Goal: Task Accomplishment & Management: Complete application form

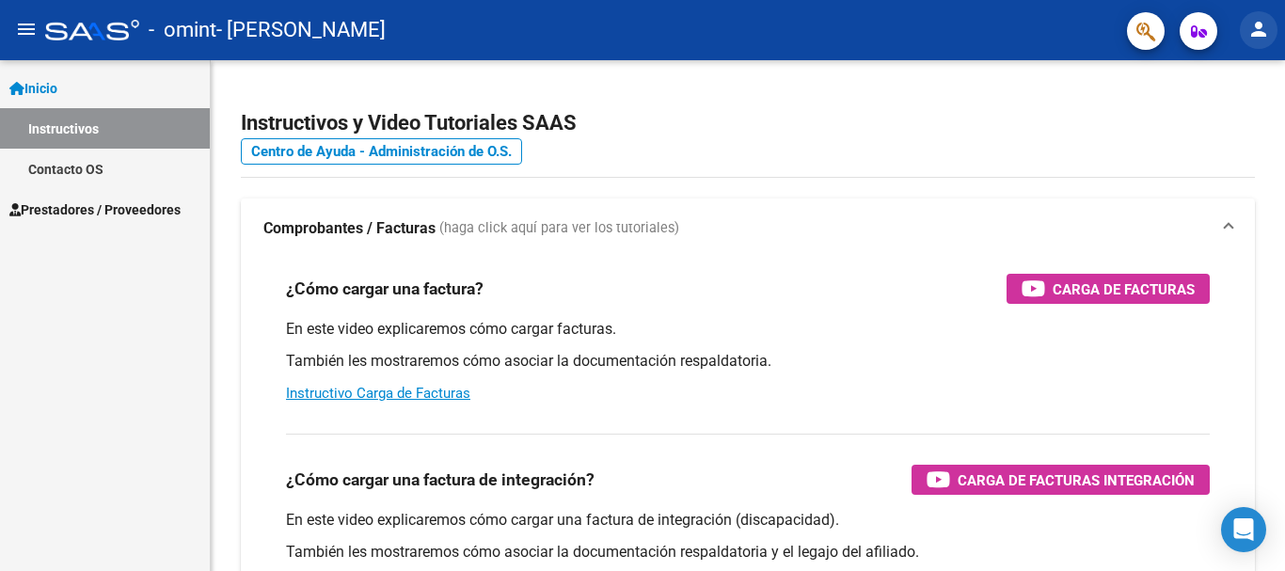
click at [1264, 29] on mat-icon "person" at bounding box center [1259, 29] width 23 height 23
click at [590, 290] on div at bounding box center [642, 285] width 1285 height 571
click at [31, 30] on mat-icon "menu" at bounding box center [26, 29] width 23 height 23
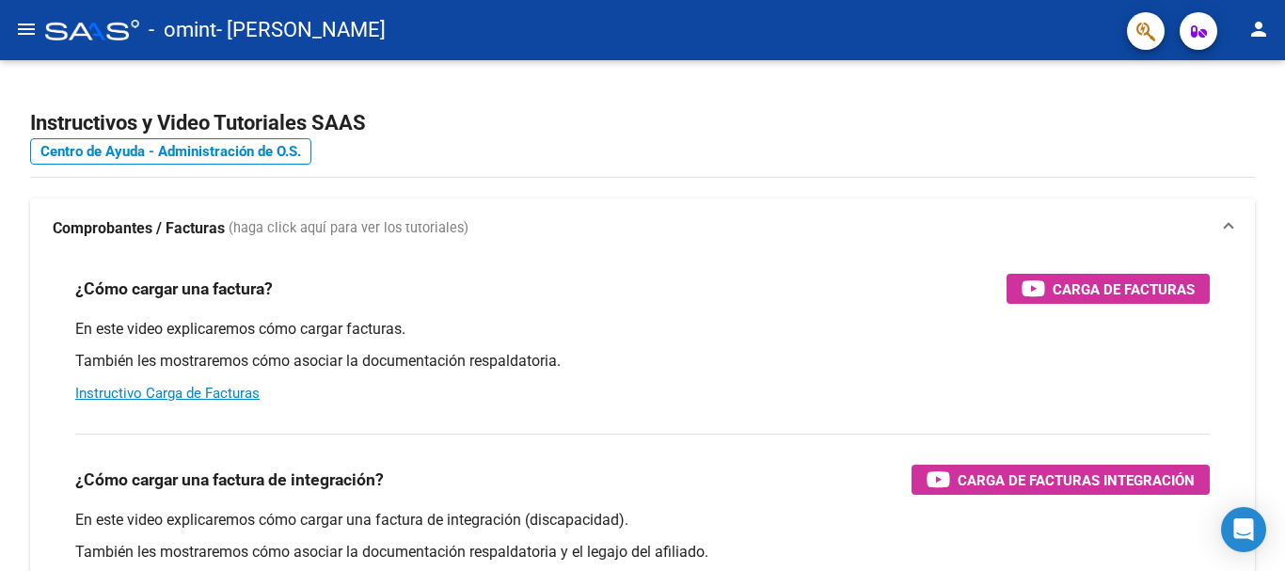
click at [31, 30] on mat-icon "menu" at bounding box center [26, 29] width 23 height 23
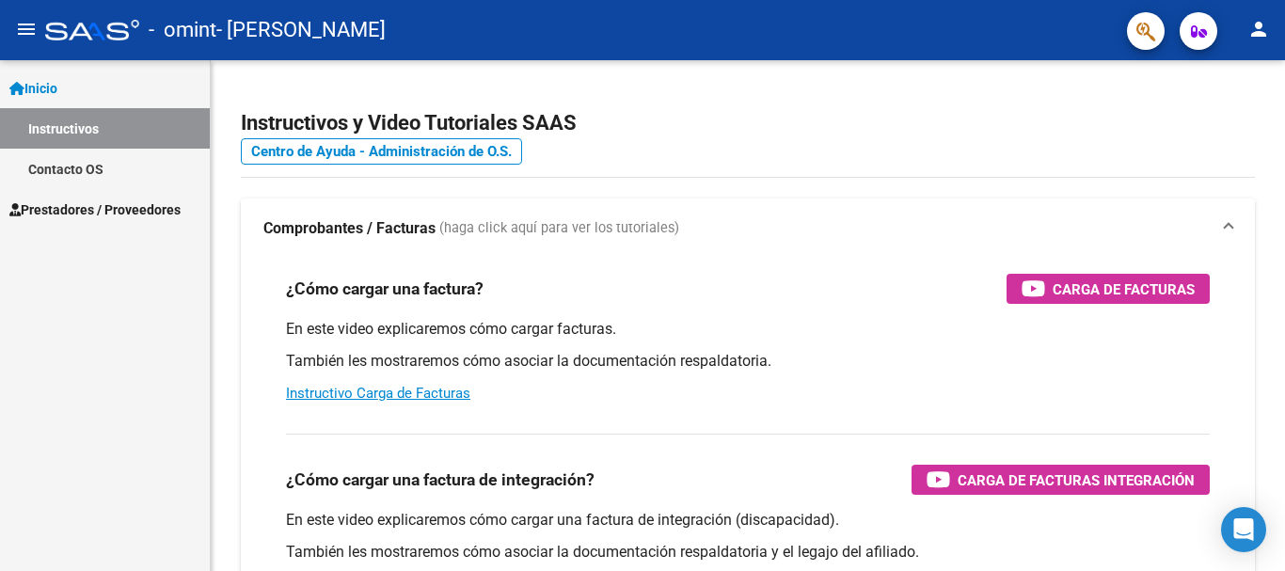
click at [30, 207] on span "Prestadores / Proveedores" at bounding box center [94, 209] width 171 height 21
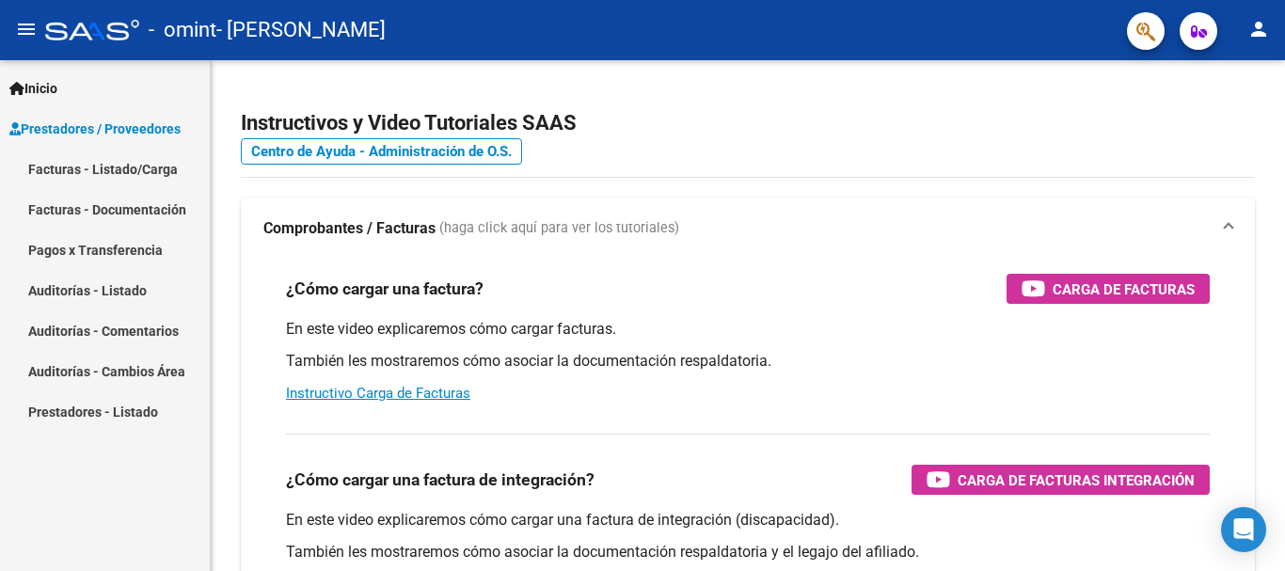
click at [1248, 30] on button "person" at bounding box center [1259, 30] width 38 height 38
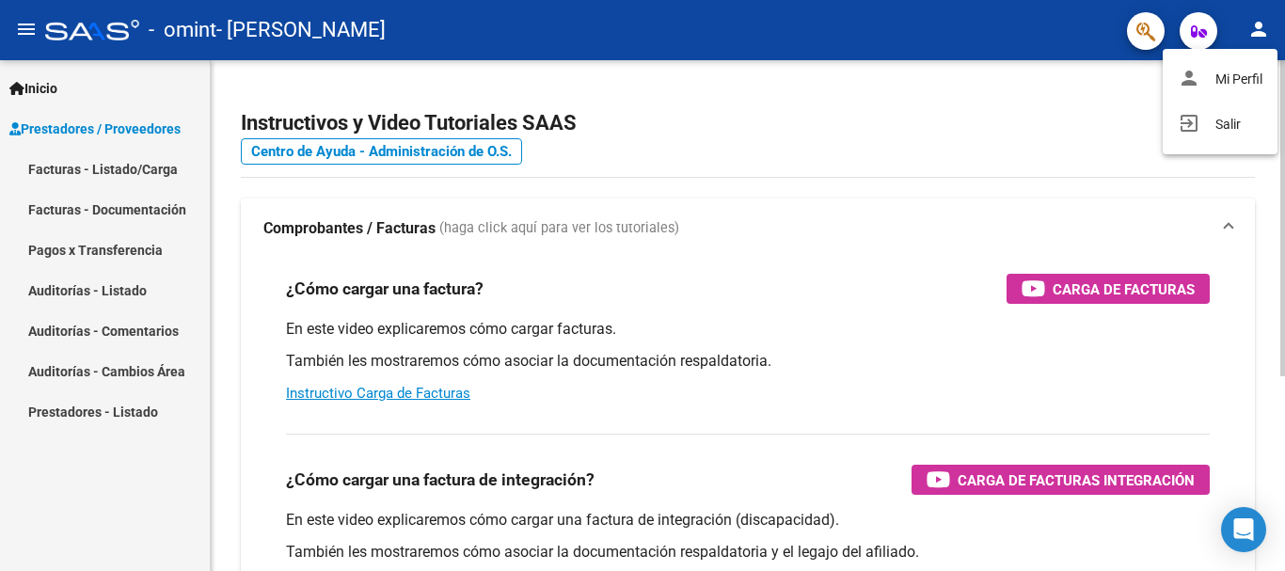
click at [1243, 71] on button "person Mi Perfil" at bounding box center [1220, 78] width 115 height 45
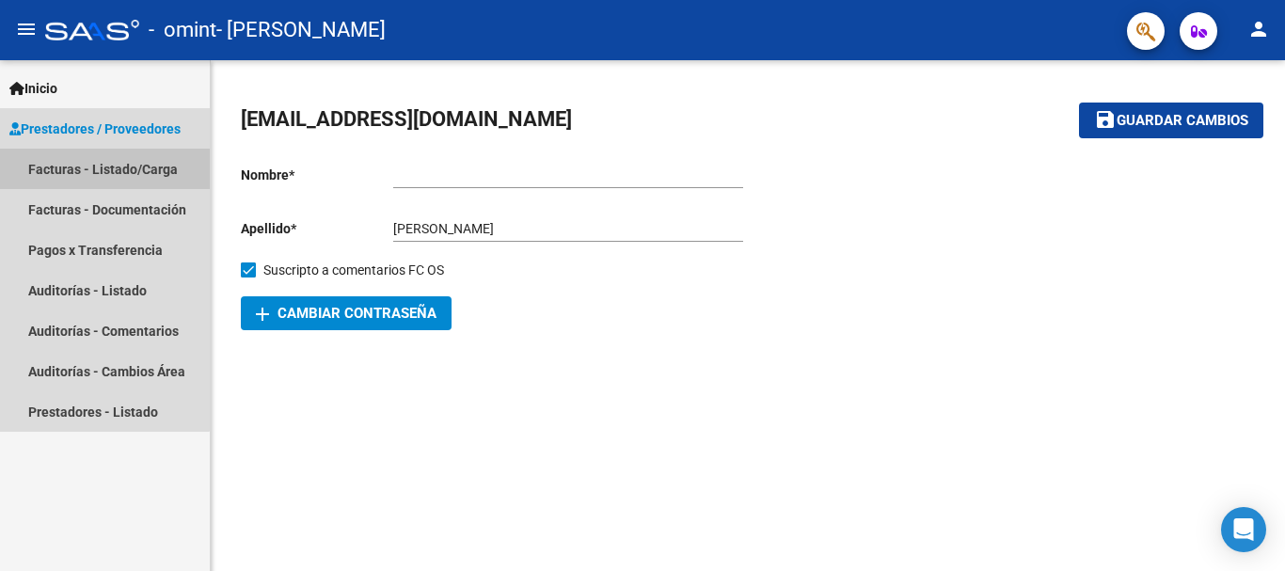
click at [65, 167] on link "Facturas - Listado/Carga" at bounding box center [105, 169] width 210 height 40
click at [90, 166] on link "Facturas - Listado/Carga" at bounding box center [105, 169] width 210 height 40
click at [48, 120] on span "Prestadores / Proveedores" at bounding box center [94, 129] width 171 height 21
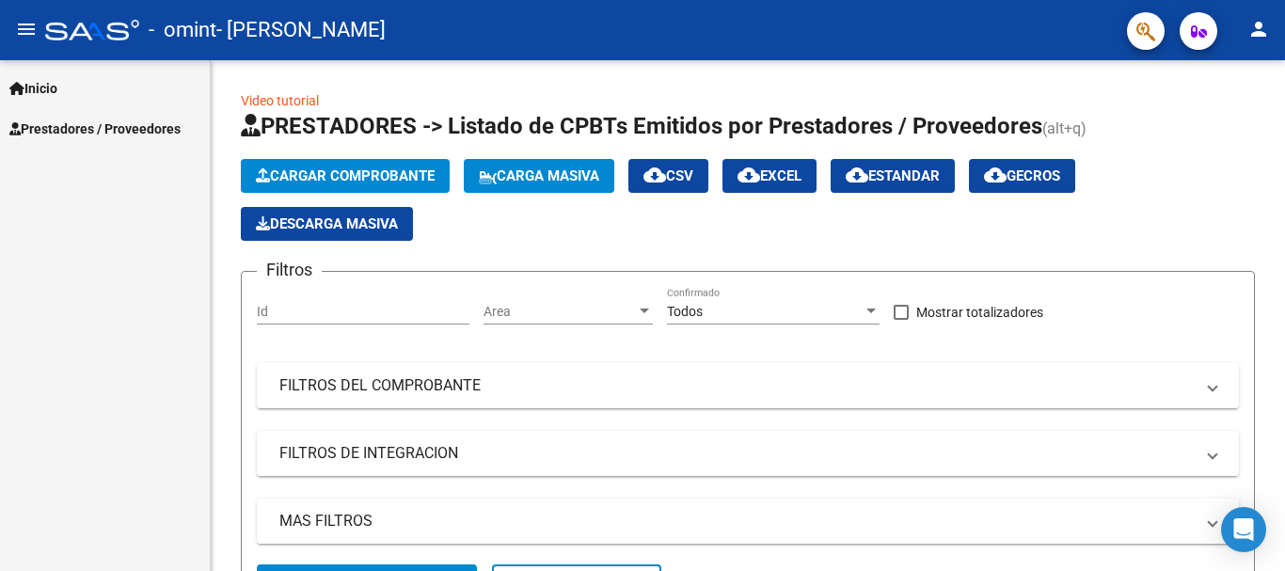
click at [346, 171] on span "Cargar Comprobante" at bounding box center [345, 175] width 179 height 17
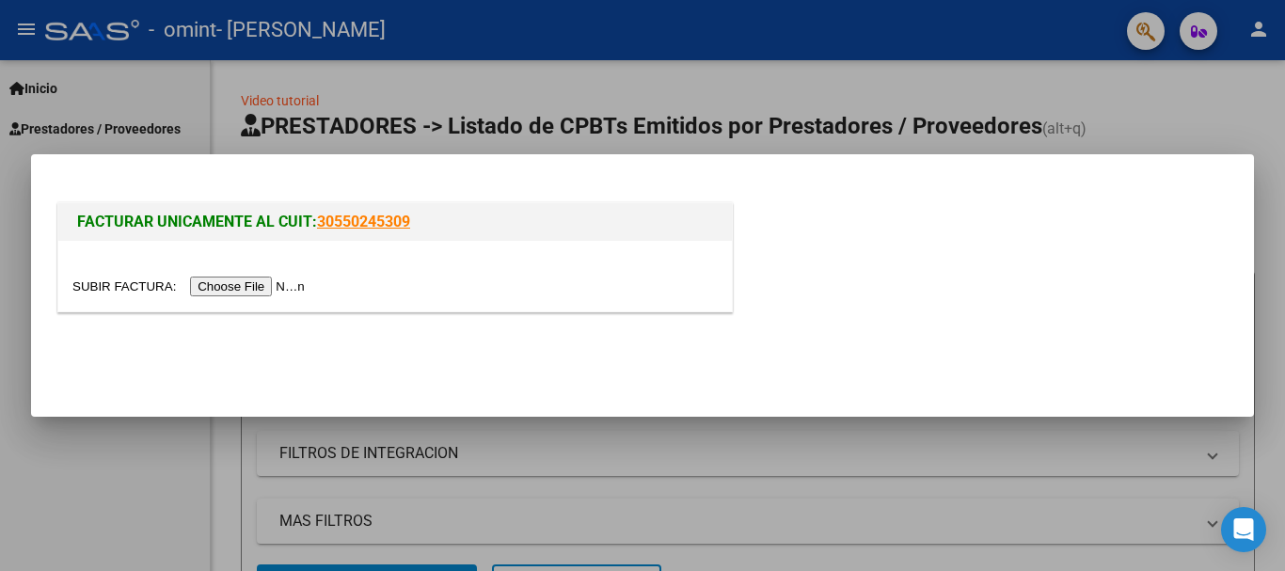
click at [282, 280] on input "file" at bounding box center [191, 287] width 238 height 20
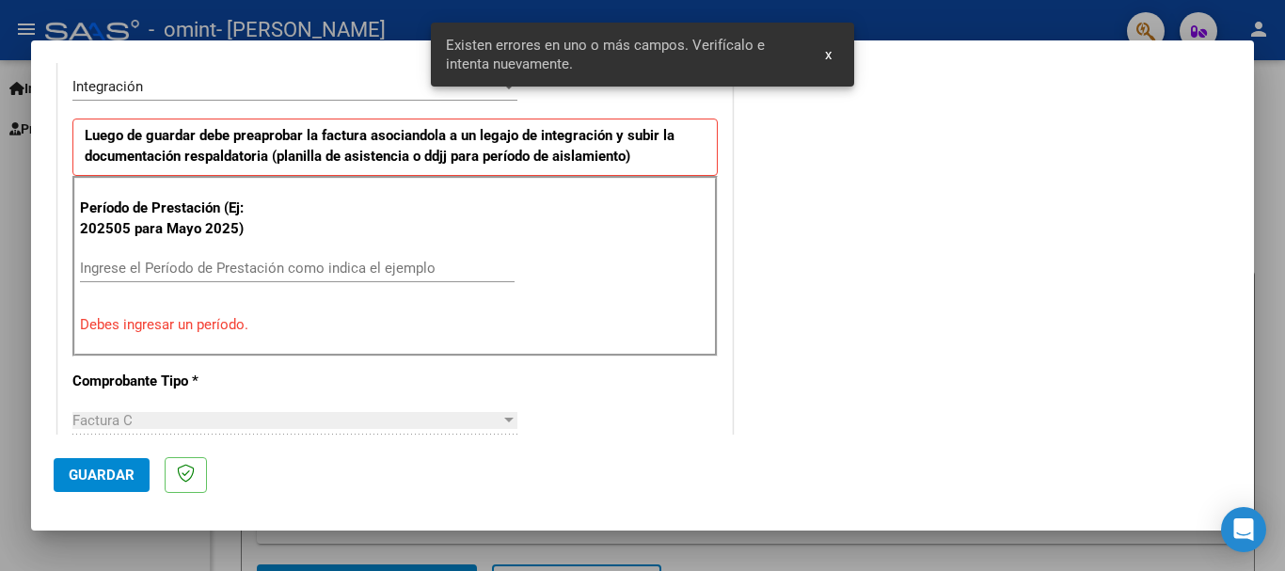
scroll to position [344, 0]
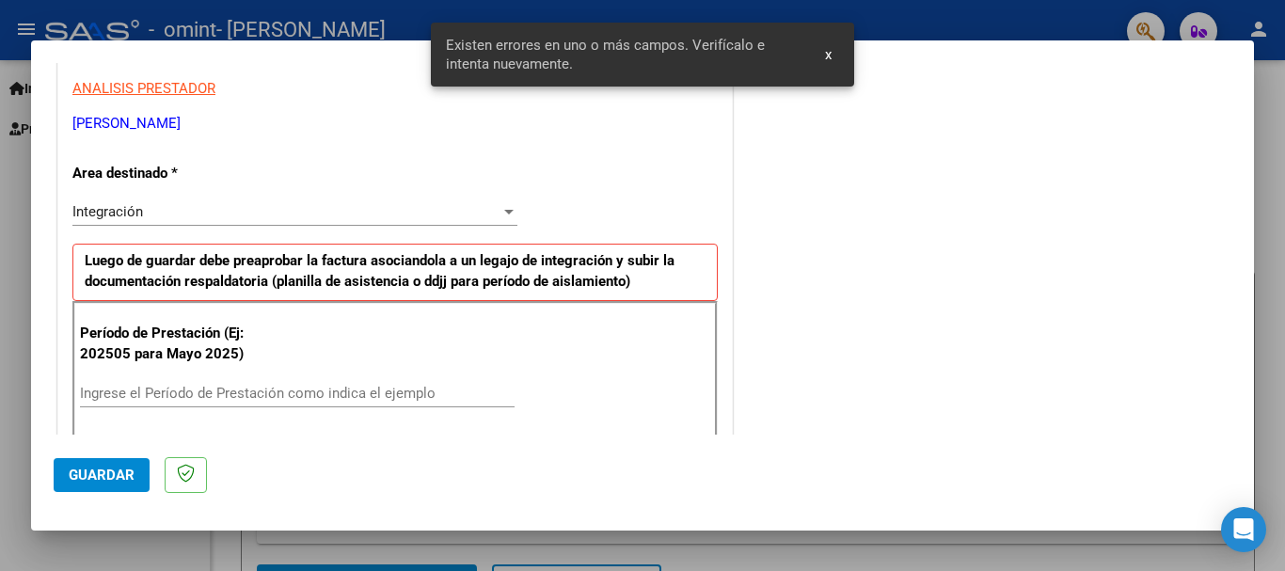
click at [208, 209] on div "Integración" at bounding box center [286, 211] width 428 height 17
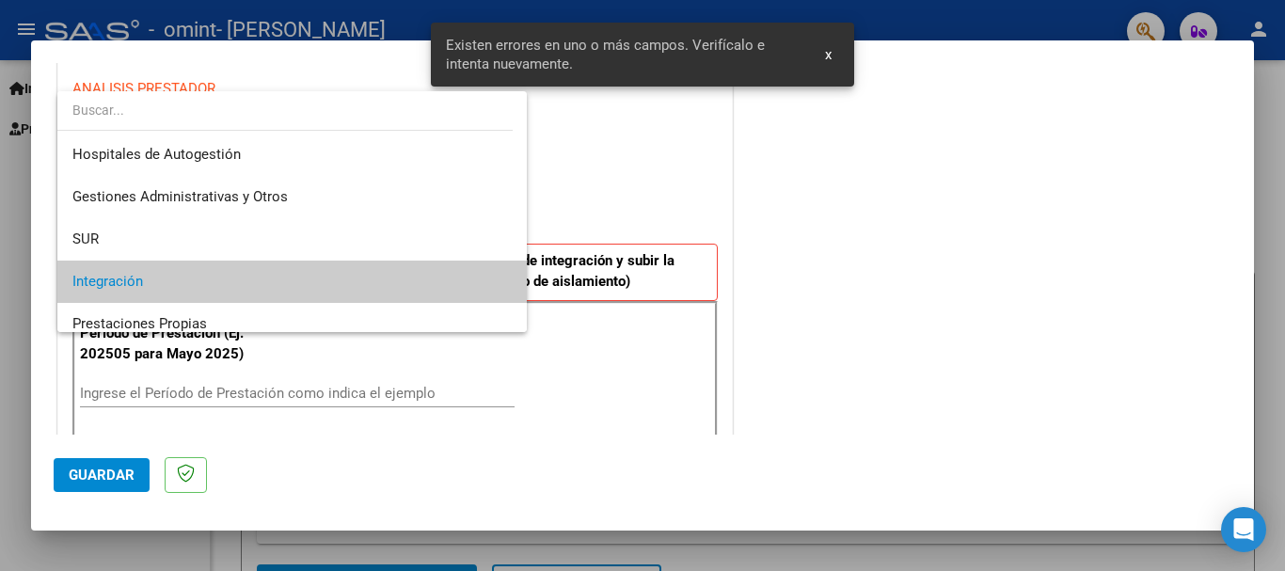
scroll to position [71, 0]
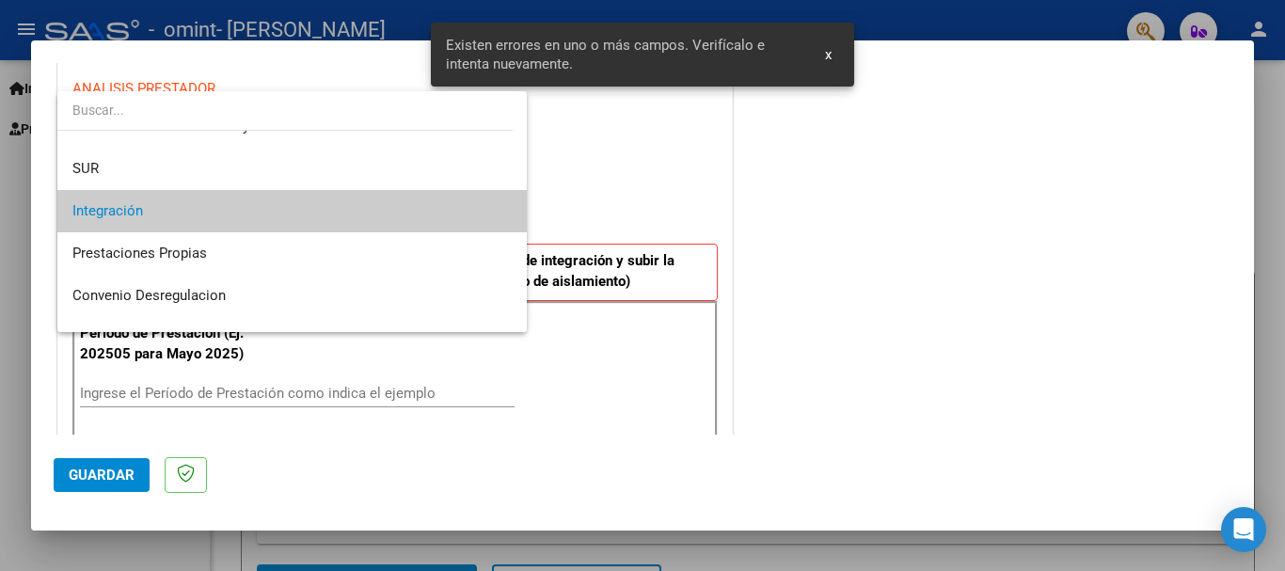
click at [208, 209] on span "Integración" at bounding box center [291, 211] width 439 height 42
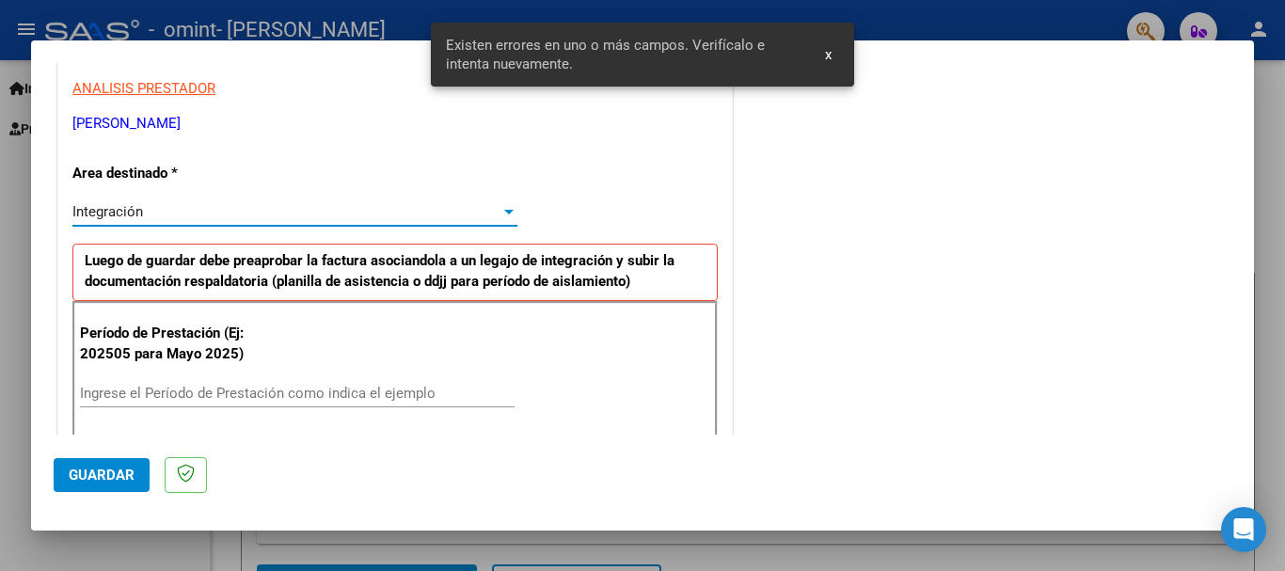
scroll to position [469, 0]
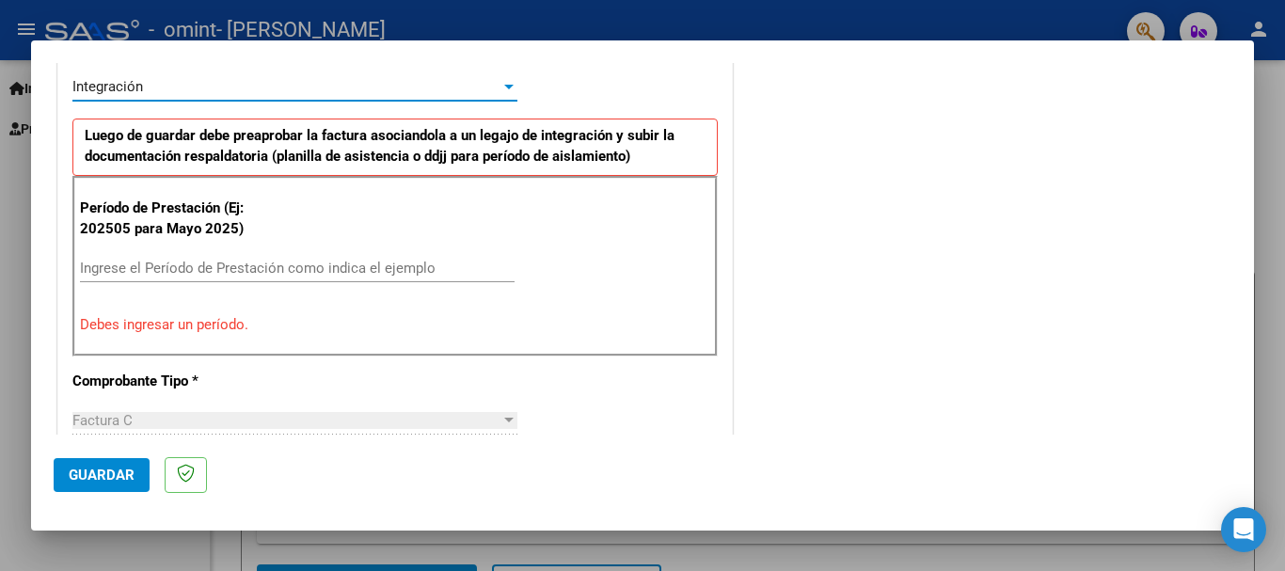
click at [199, 267] on input "Ingrese el Período de Prestación como indica el ejemplo" at bounding box center [297, 268] width 435 height 17
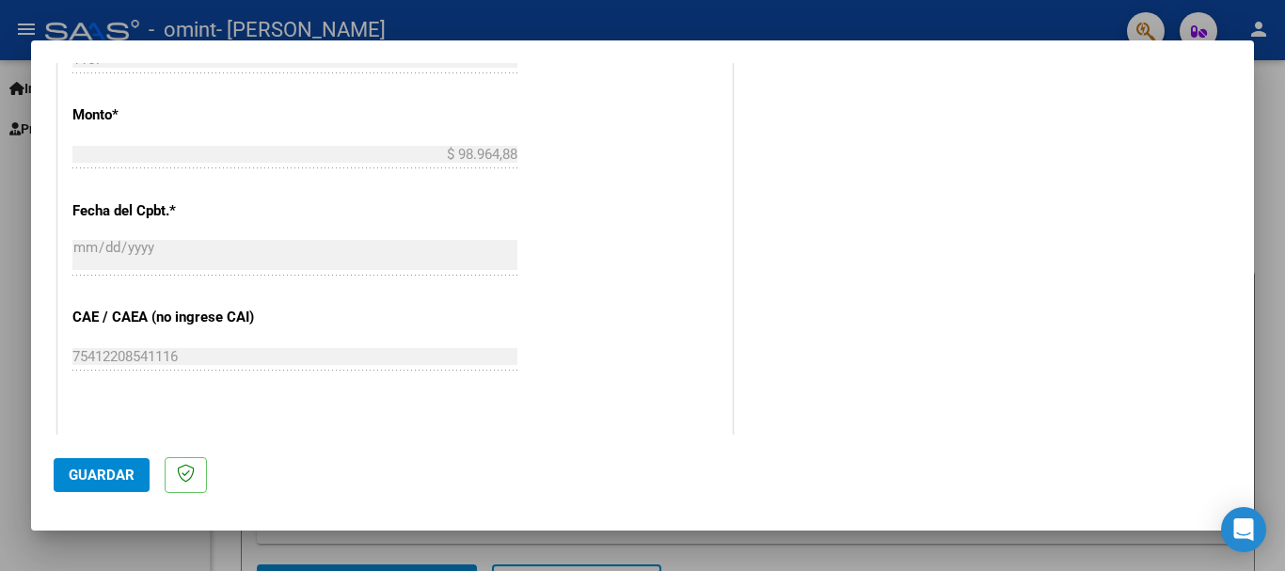
scroll to position [1284, 0]
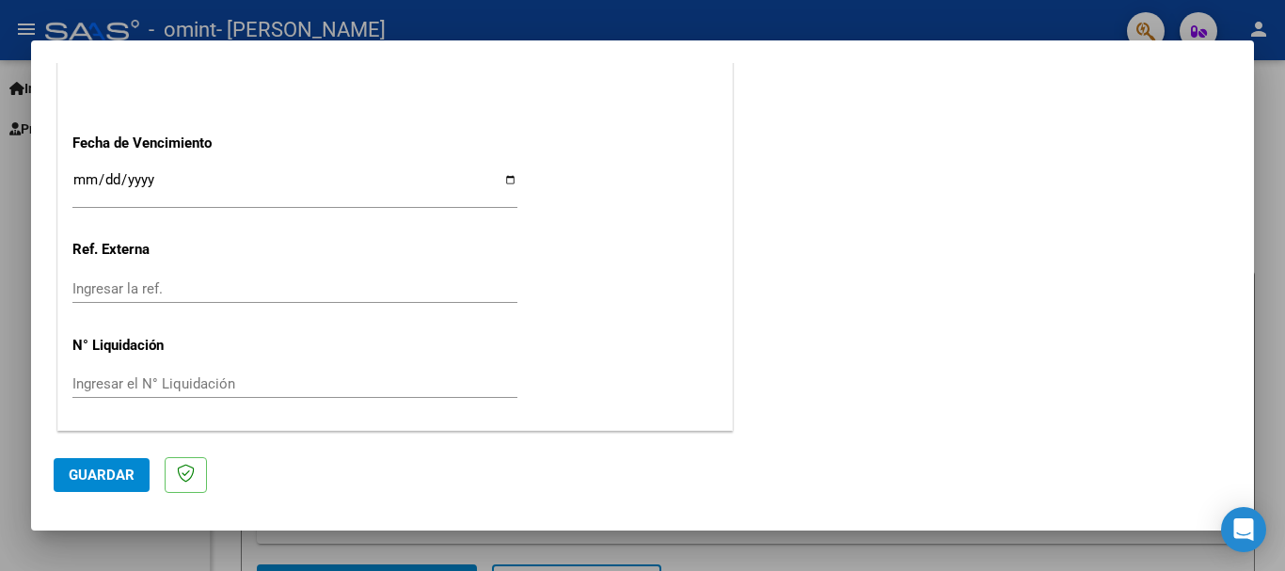
type input "202509"
click at [501, 182] on input "Ingresar la fecha" at bounding box center [294, 187] width 445 height 30
click at [504, 172] on input "Ingresar la fecha" at bounding box center [294, 187] width 445 height 30
type input "[DATE]"
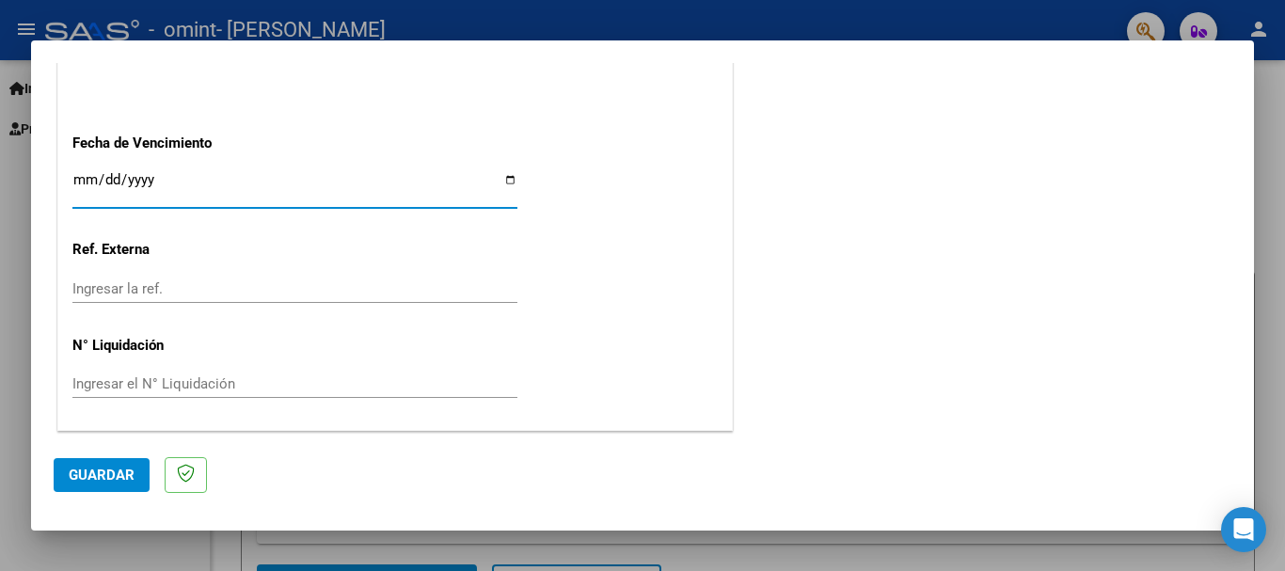
click at [388, 287] on input "Ingresar la ref." at bounding box center [294, 288] width 445 height 17
click at [204, 385] on input "Ingresar el N° Liquidación" at bounding box center [294, 383] width 445 height 17
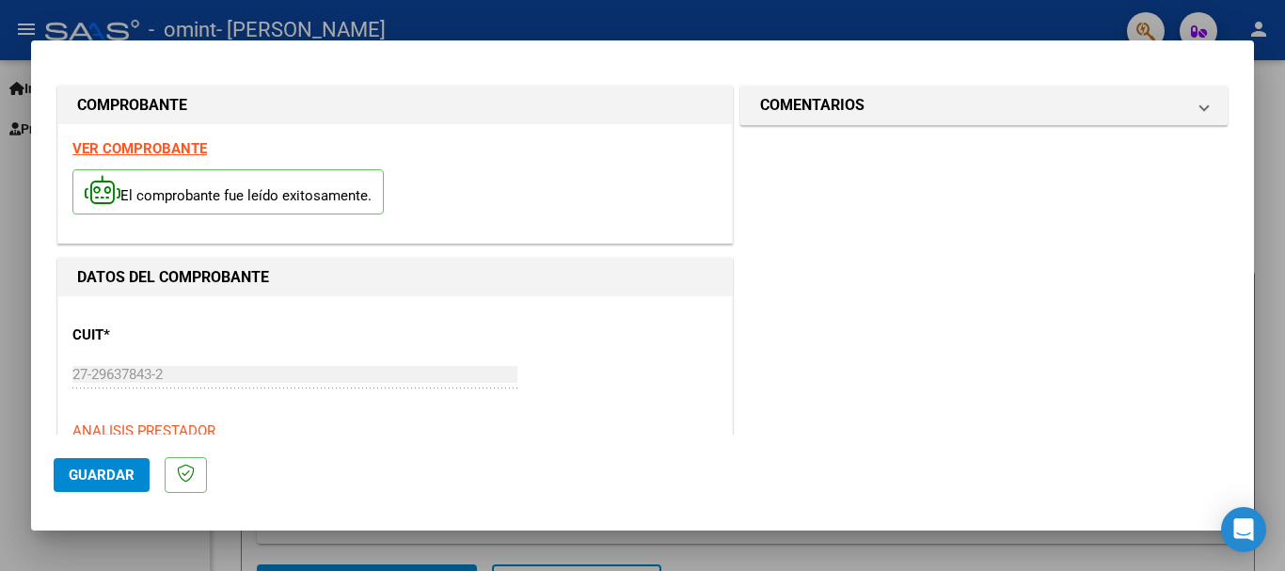
scroll to position [0, 0]
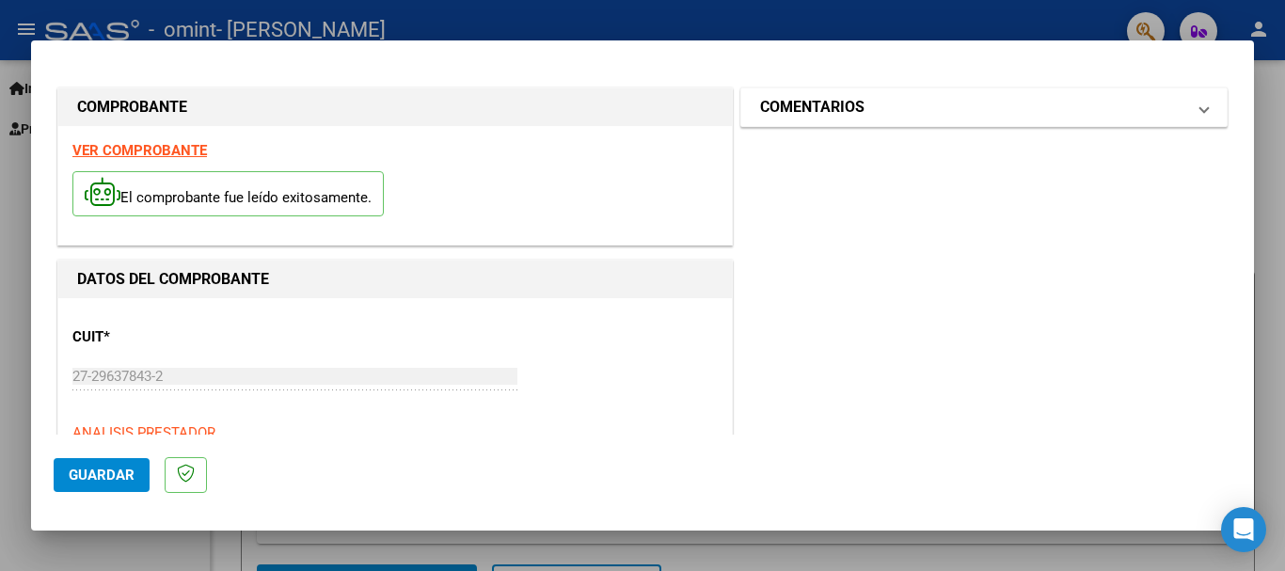
click at [850, 103] on h1 "COMENTARIOS" at bounding box center [812, 107] width 104 height 23
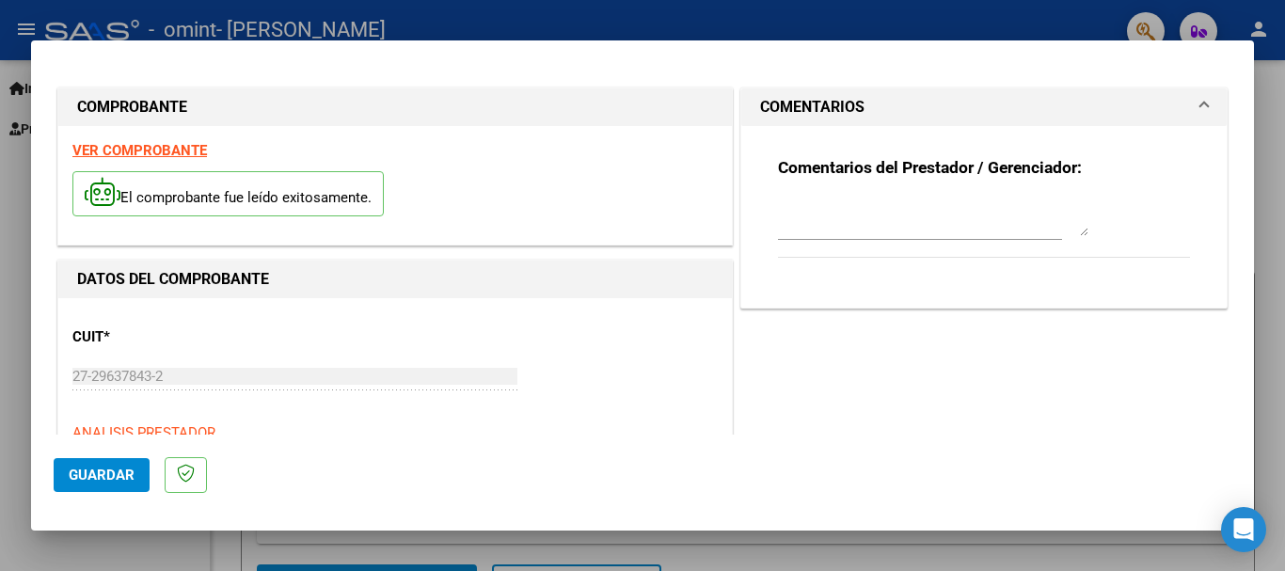
click at [84, 467] on span "Guardar" at bounding box center [102, 475] width 66 height 17
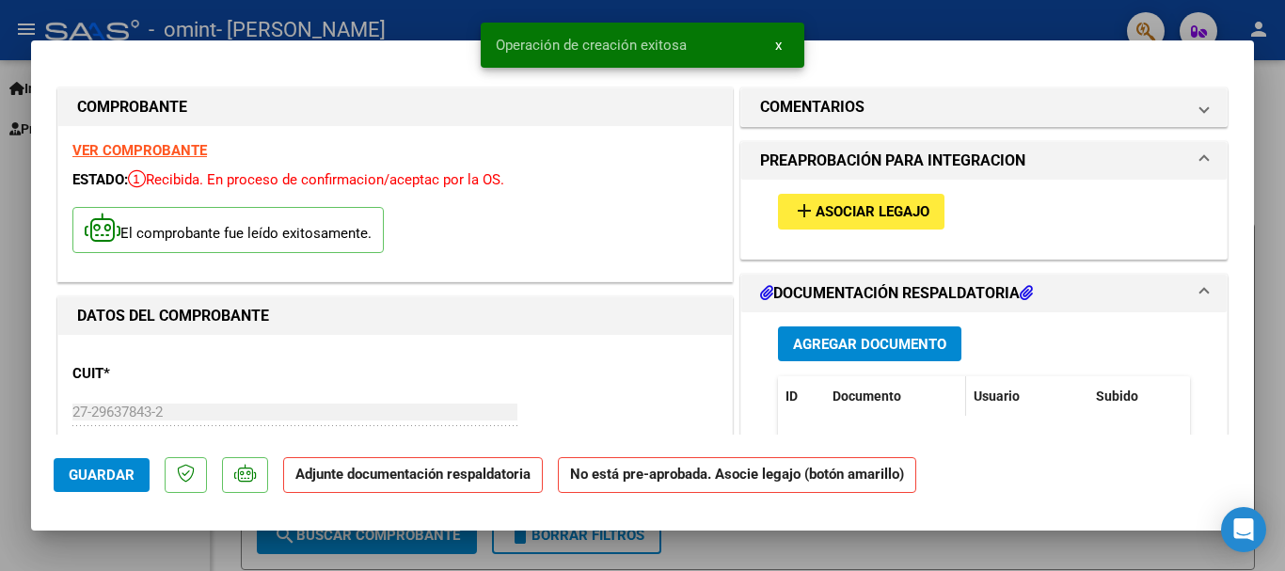
scroll to position [125, 0]
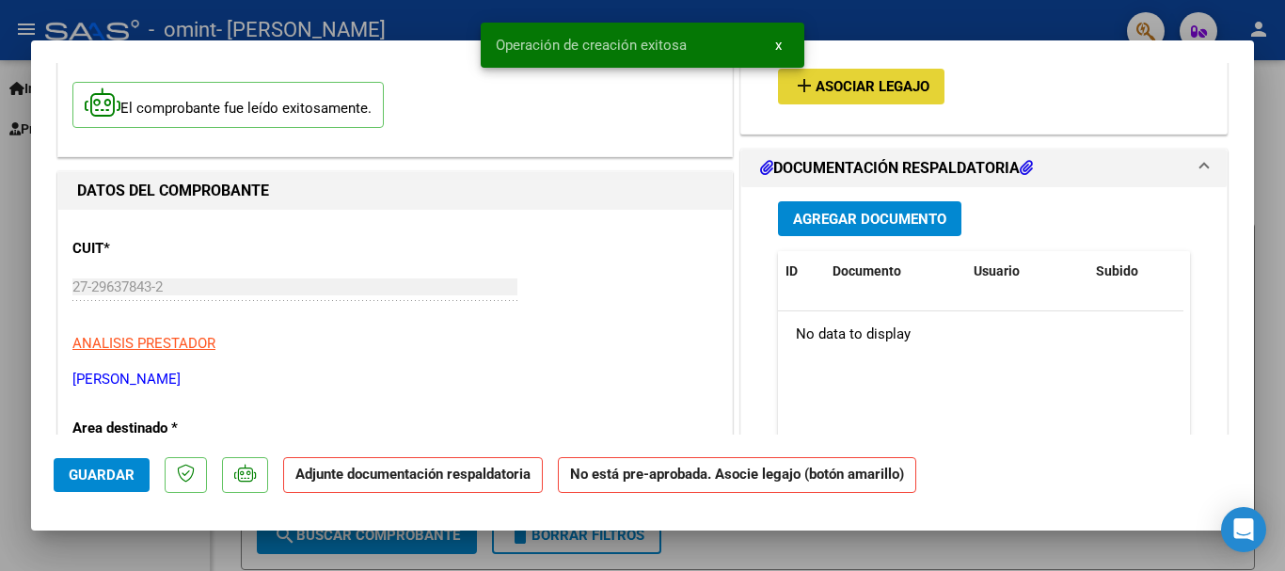
click at [875, 79] on span "Asociar Legajo" at bounding box center [873, 87] width 114 height 17
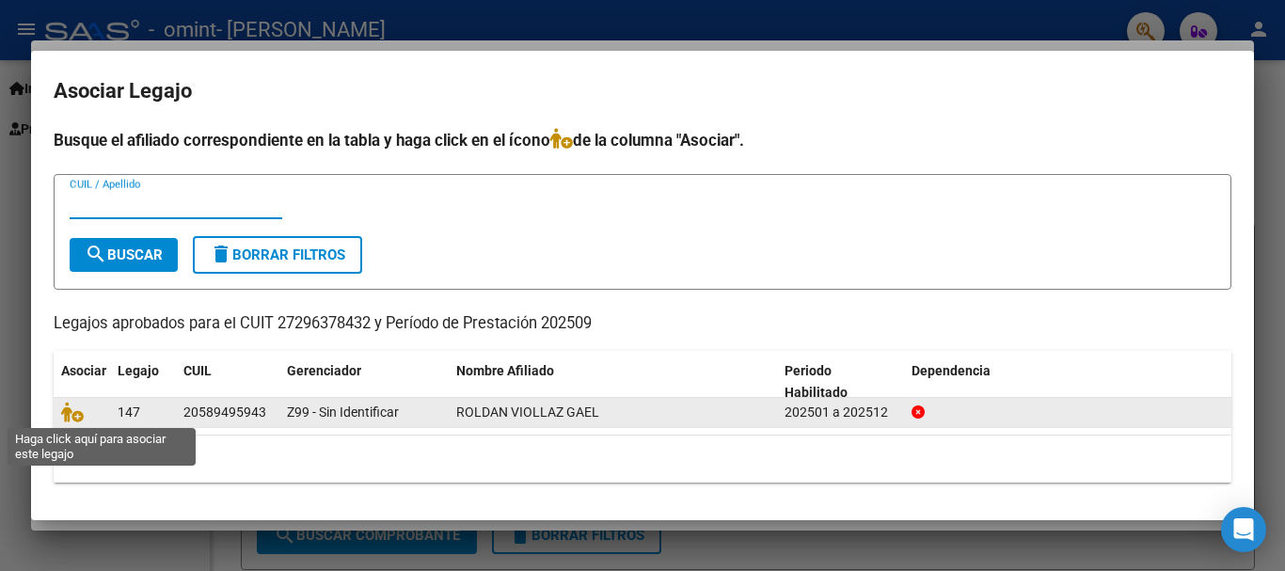
click at [65, 416] on icon at bounding box center [72, 412] width 23 height 21
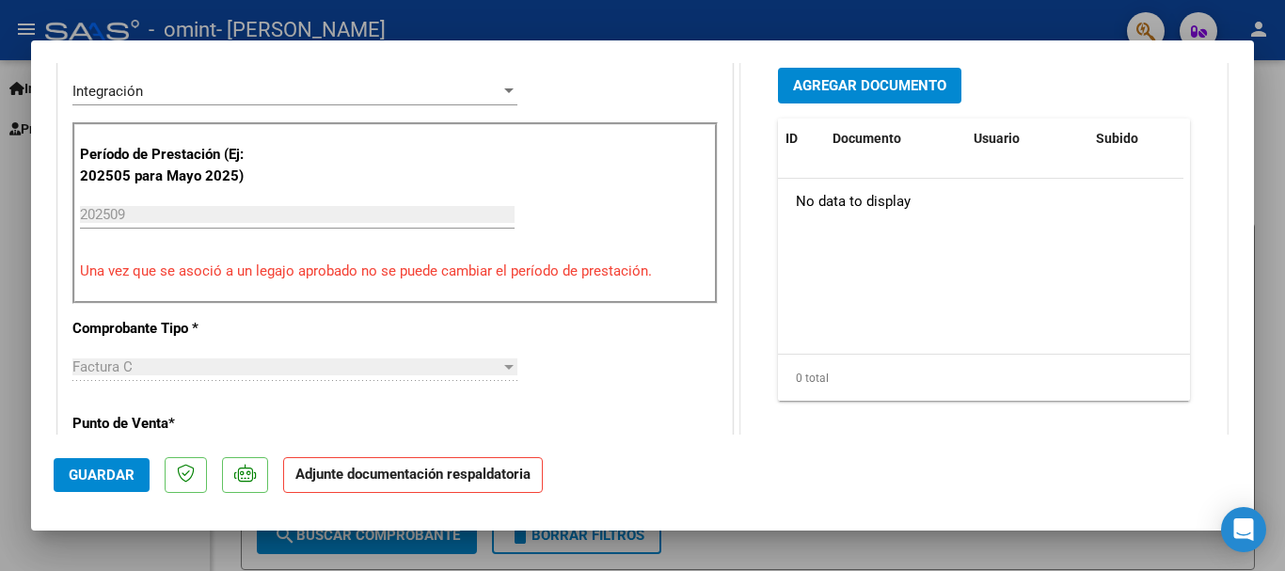
scroll to position [376, 0]
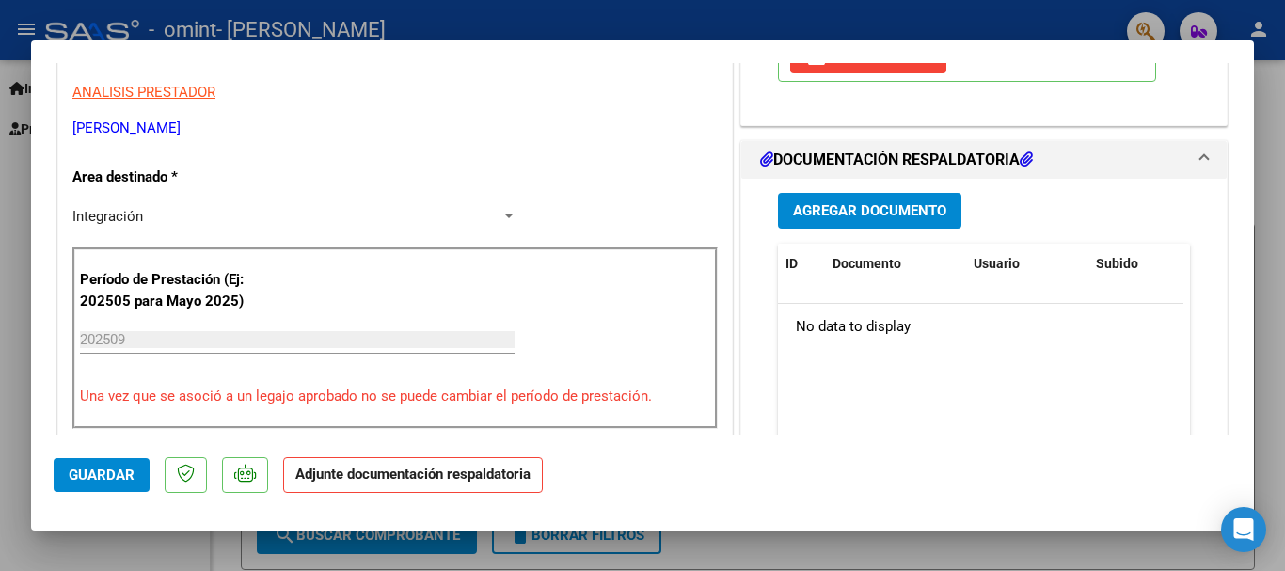
click at [872, 212] on span "Agregar Documento" at bounding box center [869, 211] width 153 height 17
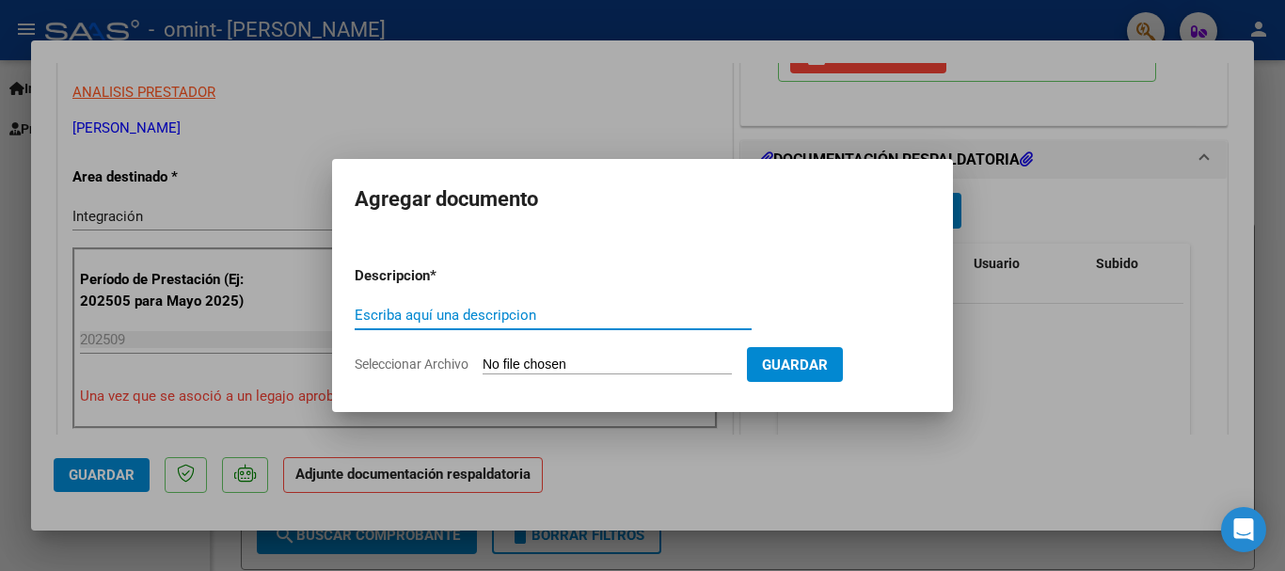
click at [828, 367] on span "Guardar" at bounding box center [795, 365] width 66 height 17
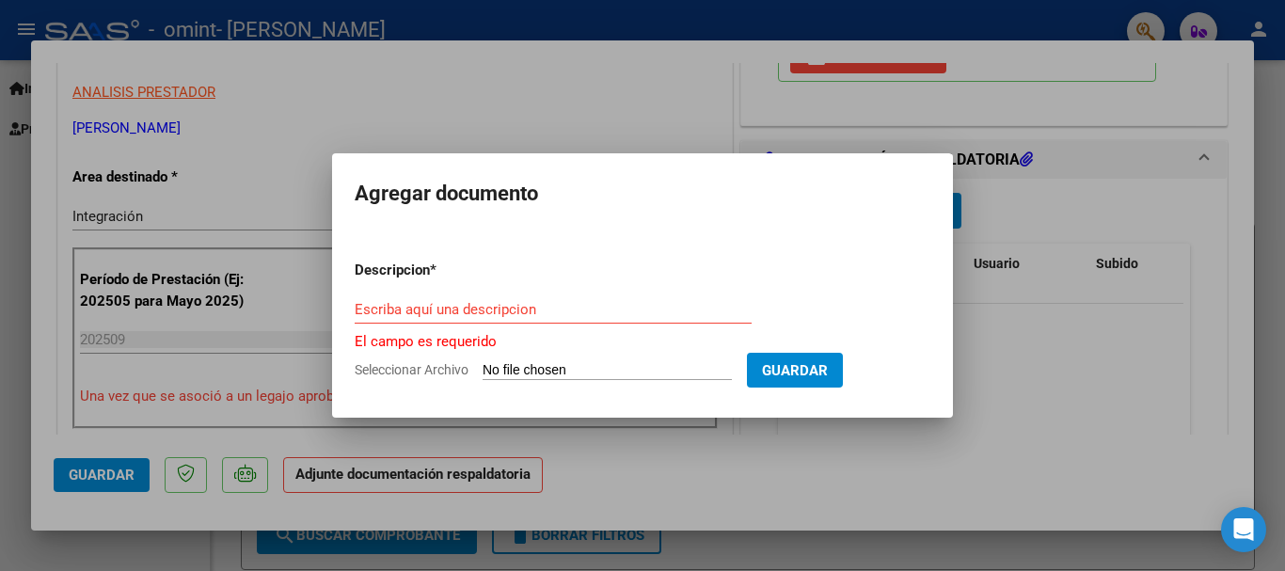
click at [427, 257] on form "Descripcion * Escriba aquí una descripcion El campo es requerido Seleccionar Ar…" at bounding box center [643, 321] width 576 height 150
click at [416, 301] on input "Escriba aquí una descripcion" at bounding box center [553, 309] width 397 height 17
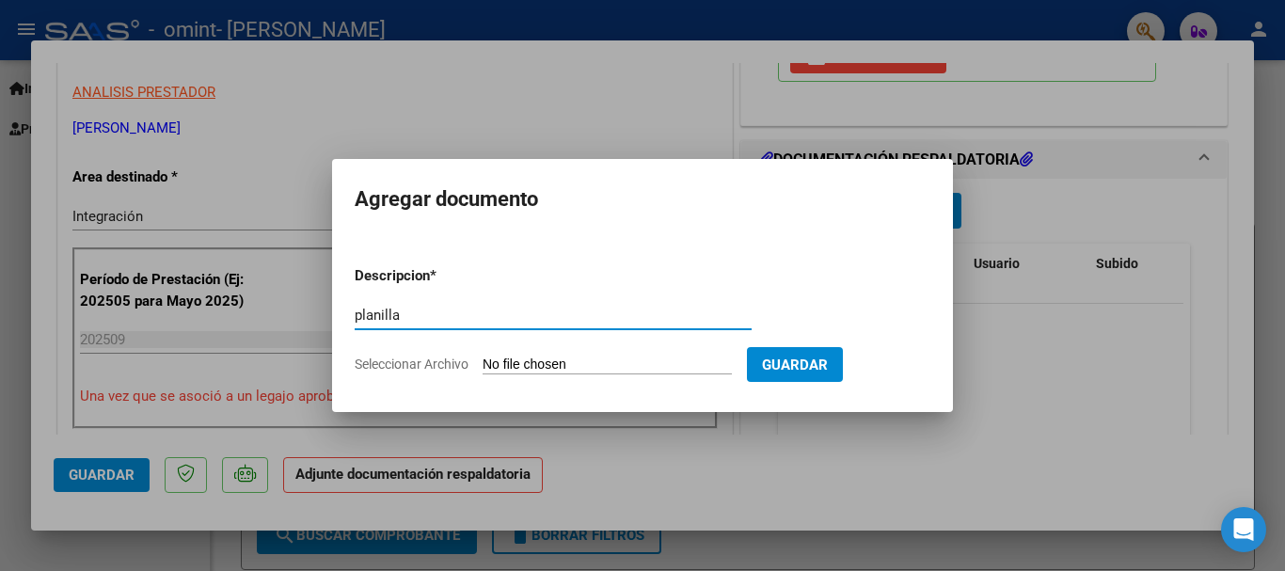
type input "planilla"
click at [508, 359] on input "Seleccionar Archivo" at bounding box center [607, 366] width 249 height 18
type input "C:\fakepath\PLANILLA [PERSON_NAME] SEPTIEMBRE.pdf"
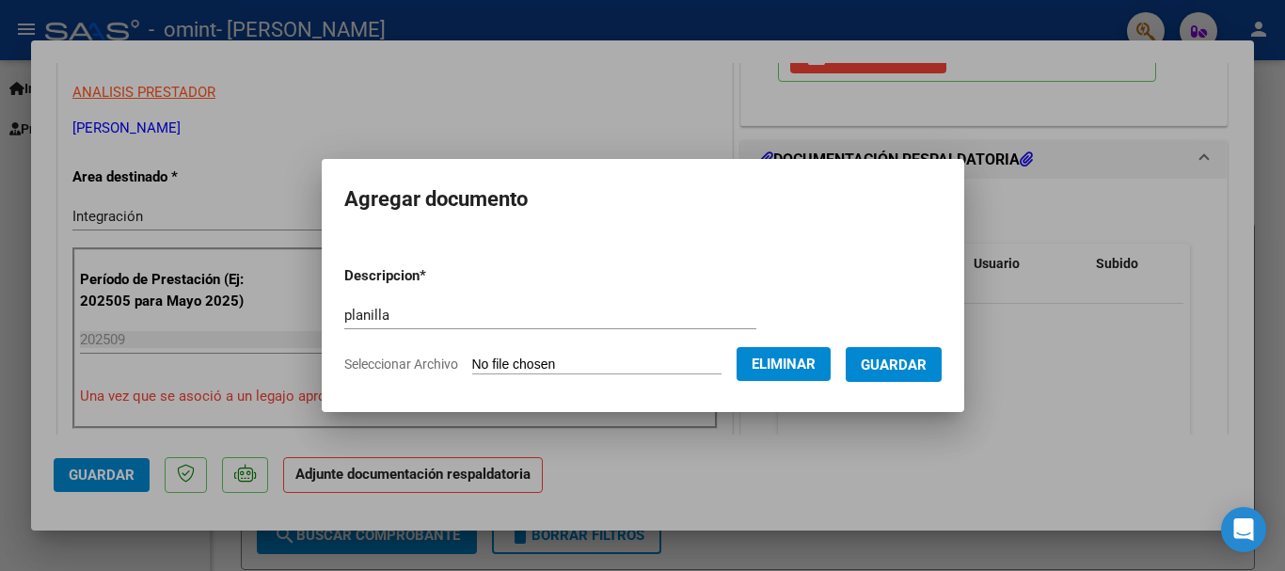
click at [899, 377] on button "Guardar" at bounding box center [894, 364] width 96 height 35
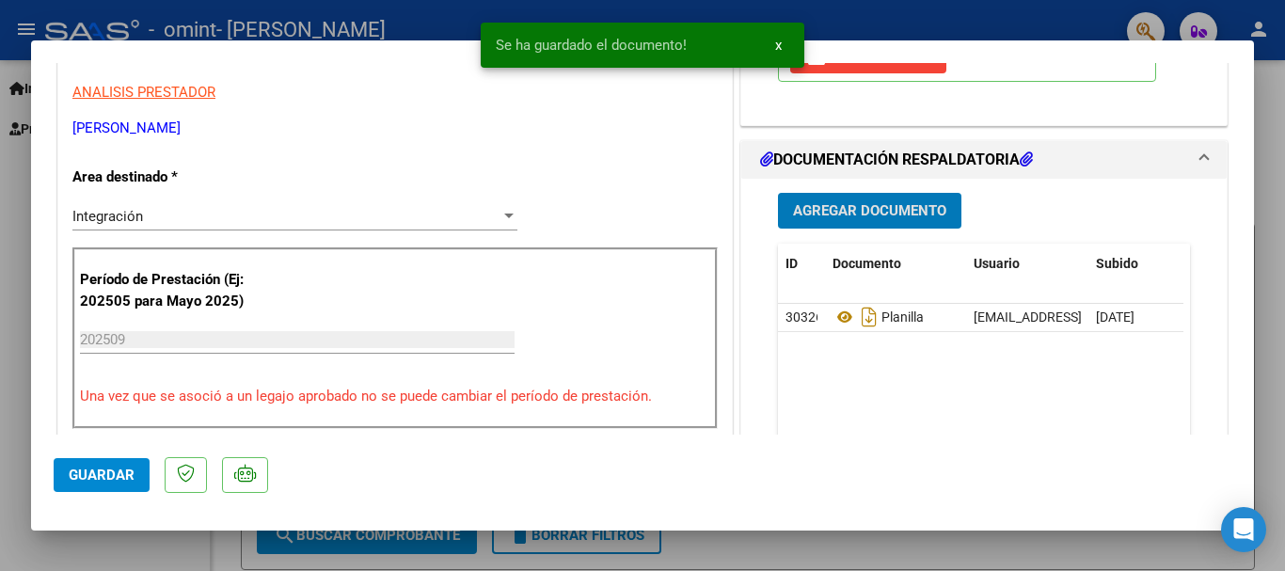
click at [79, 480] on span "Guardar" at bounding box center [102, 475] width 66 height 17
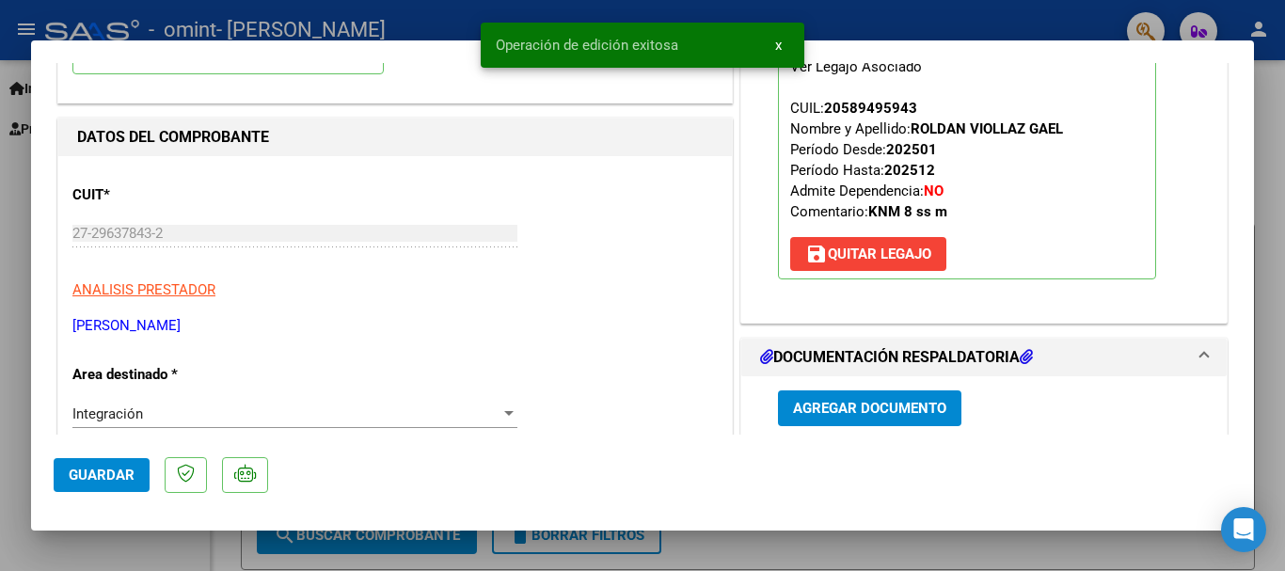
scroll to position [0, 0]
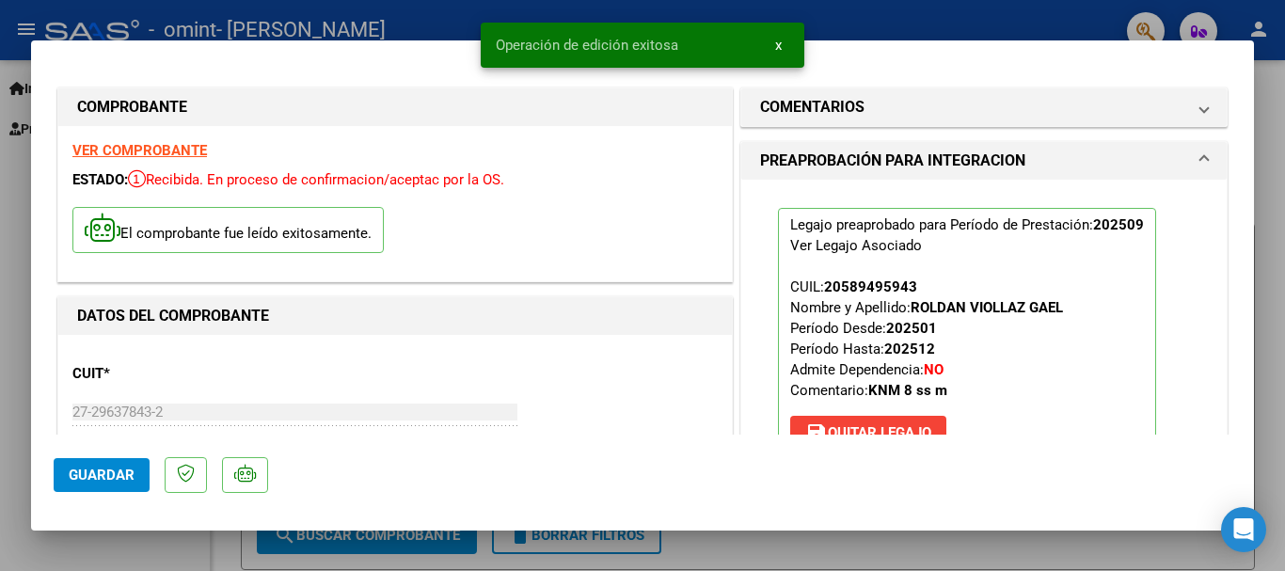
click at [89, 469] on span "Guardar" at bounding box center [102, 475] width 66 height 17
click at [113, 469] on span "Guardar" at bounding box center [102, 475] width 66 height 17
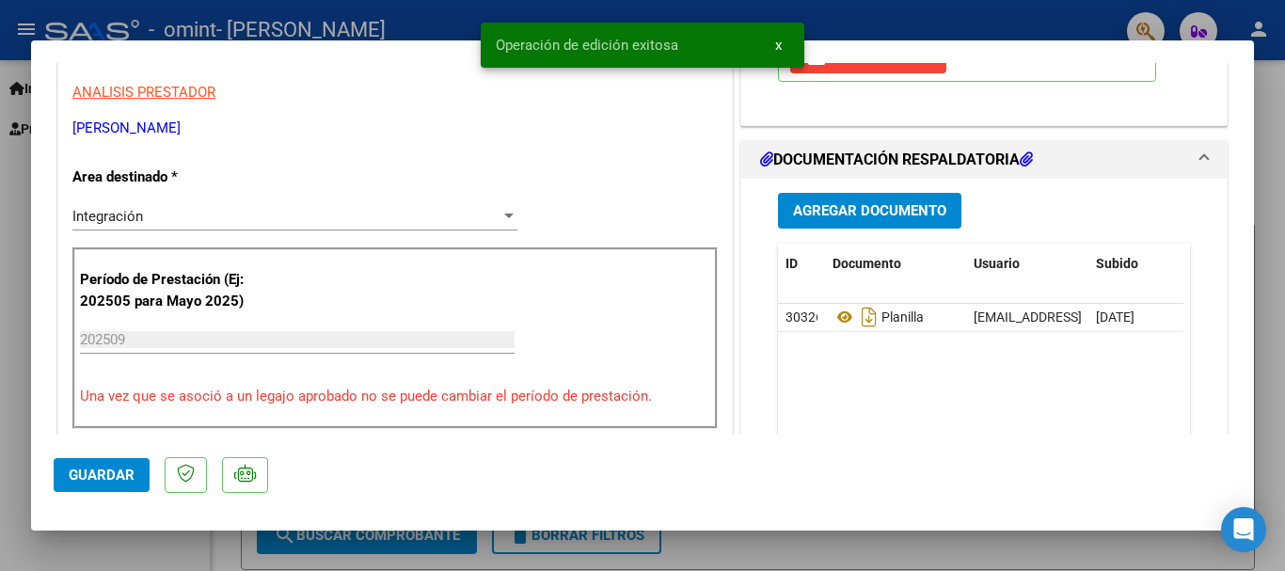
scroll to position [753, 0]
